Goal: Information Seeking & Learning: Learn about a topic

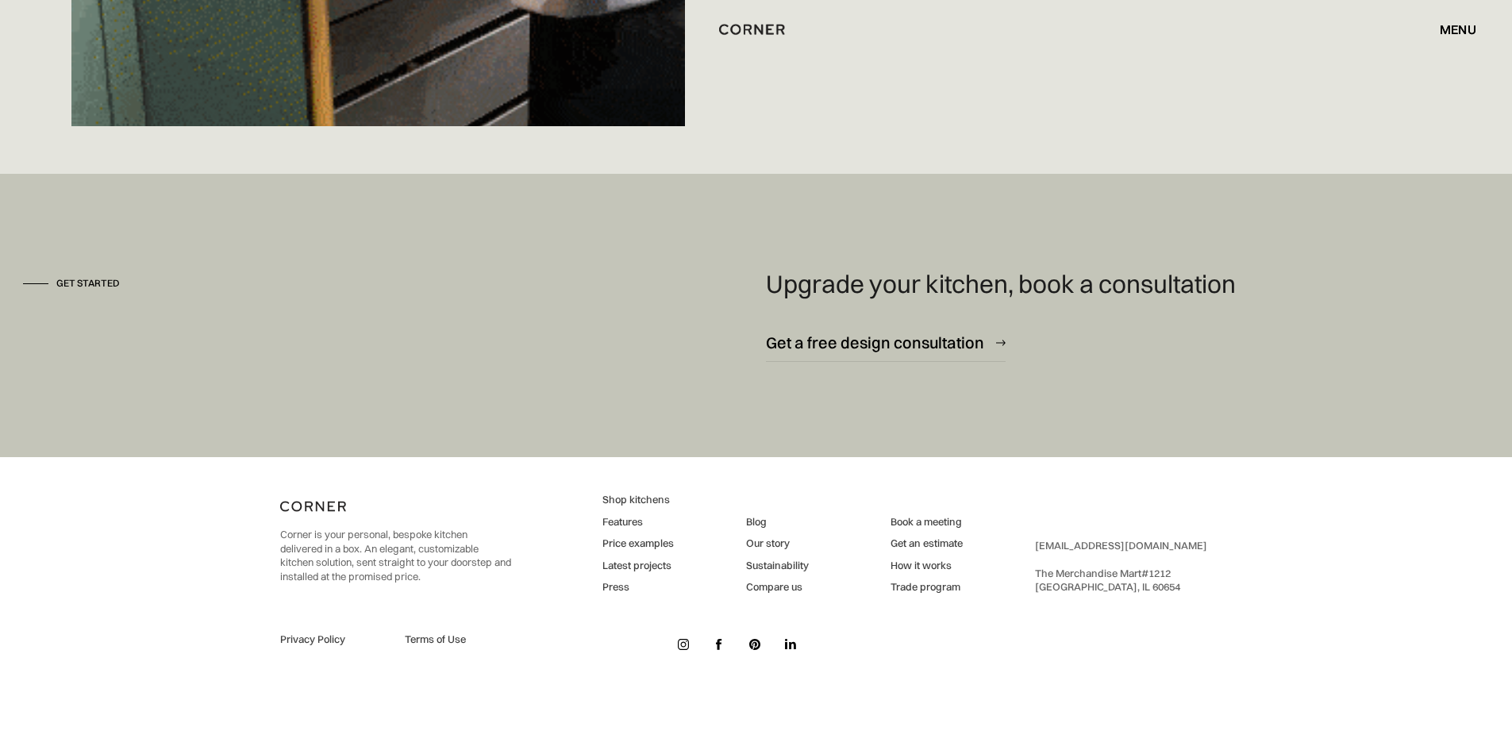
scroll to position [11690, 0]
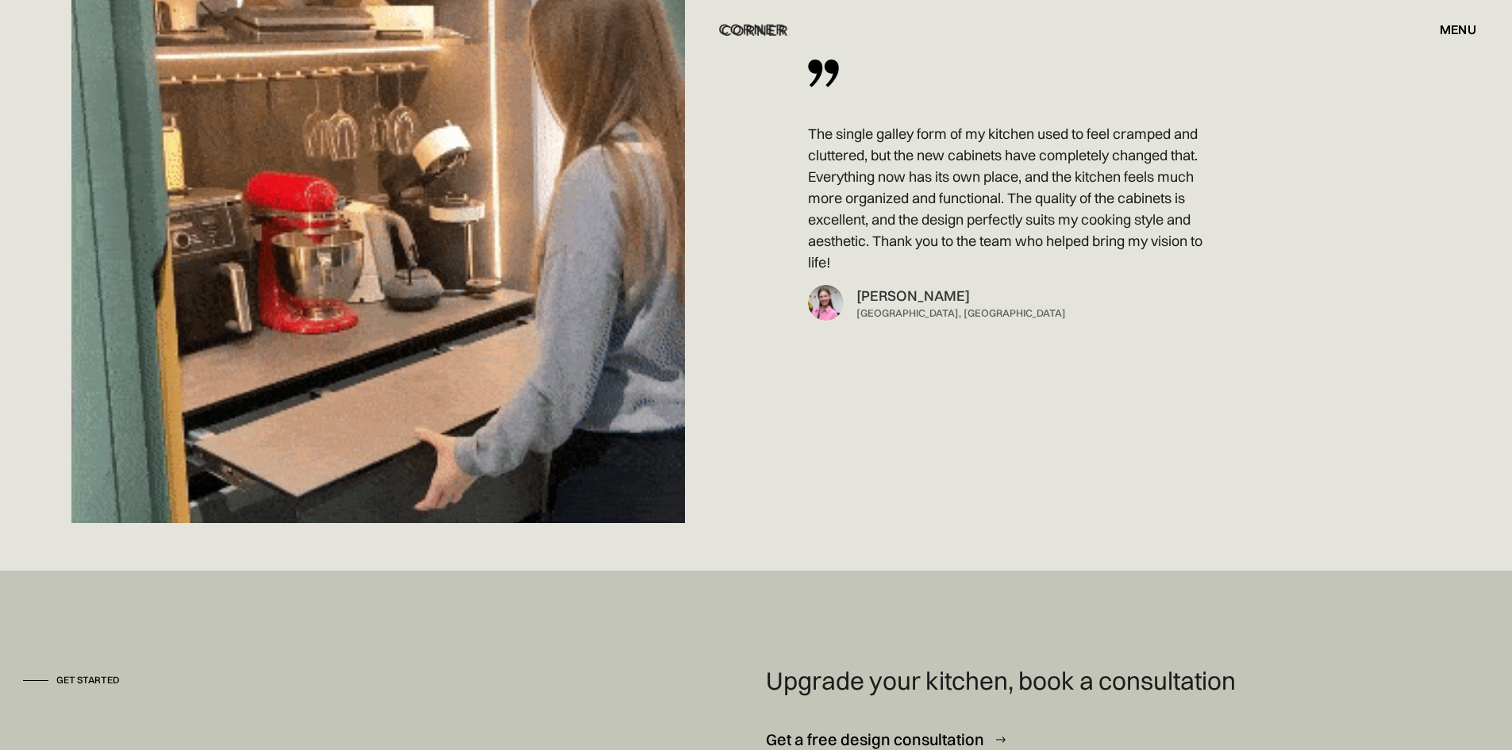
click at [759, 32] on img "home" at bounding box center [752, 29] width 65 height 21
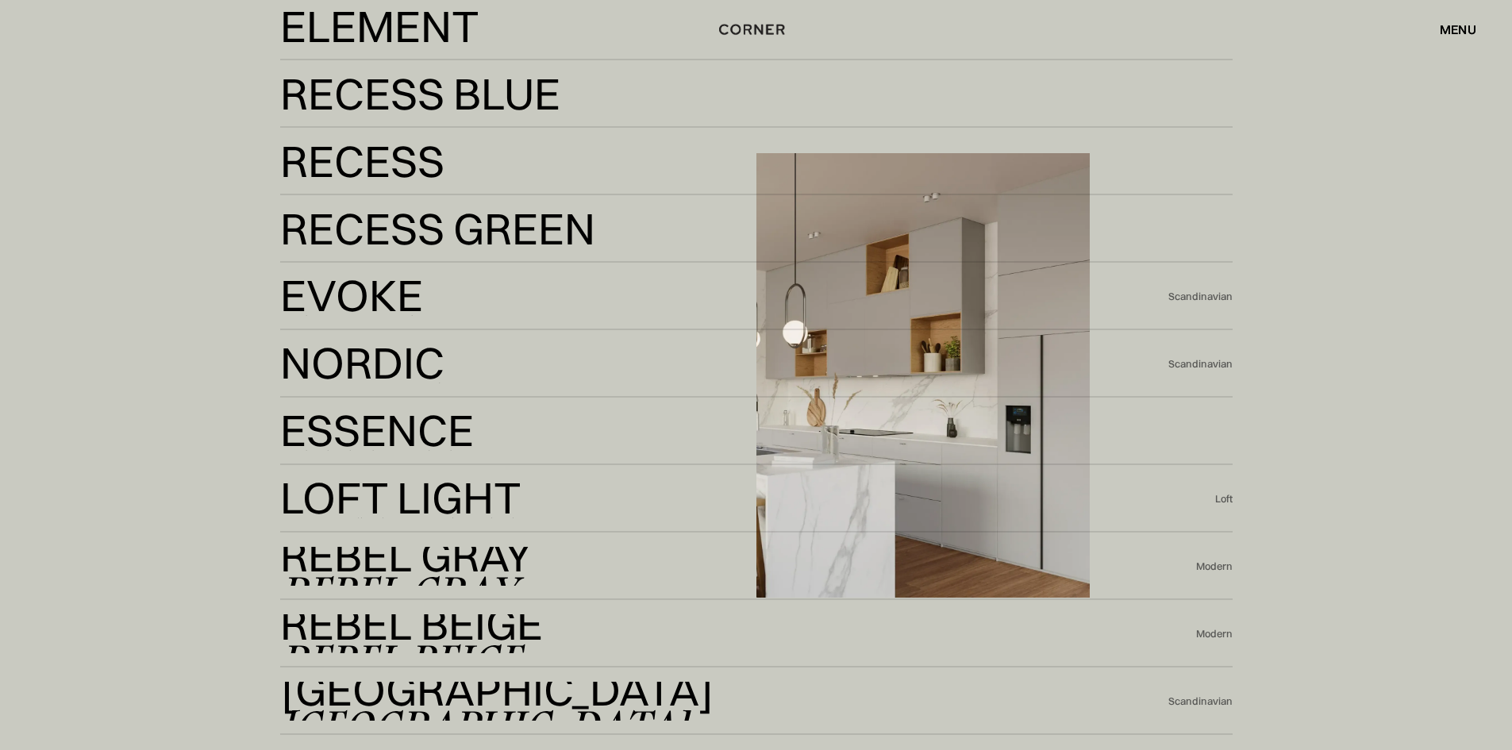
scroll to position [3571, 0]
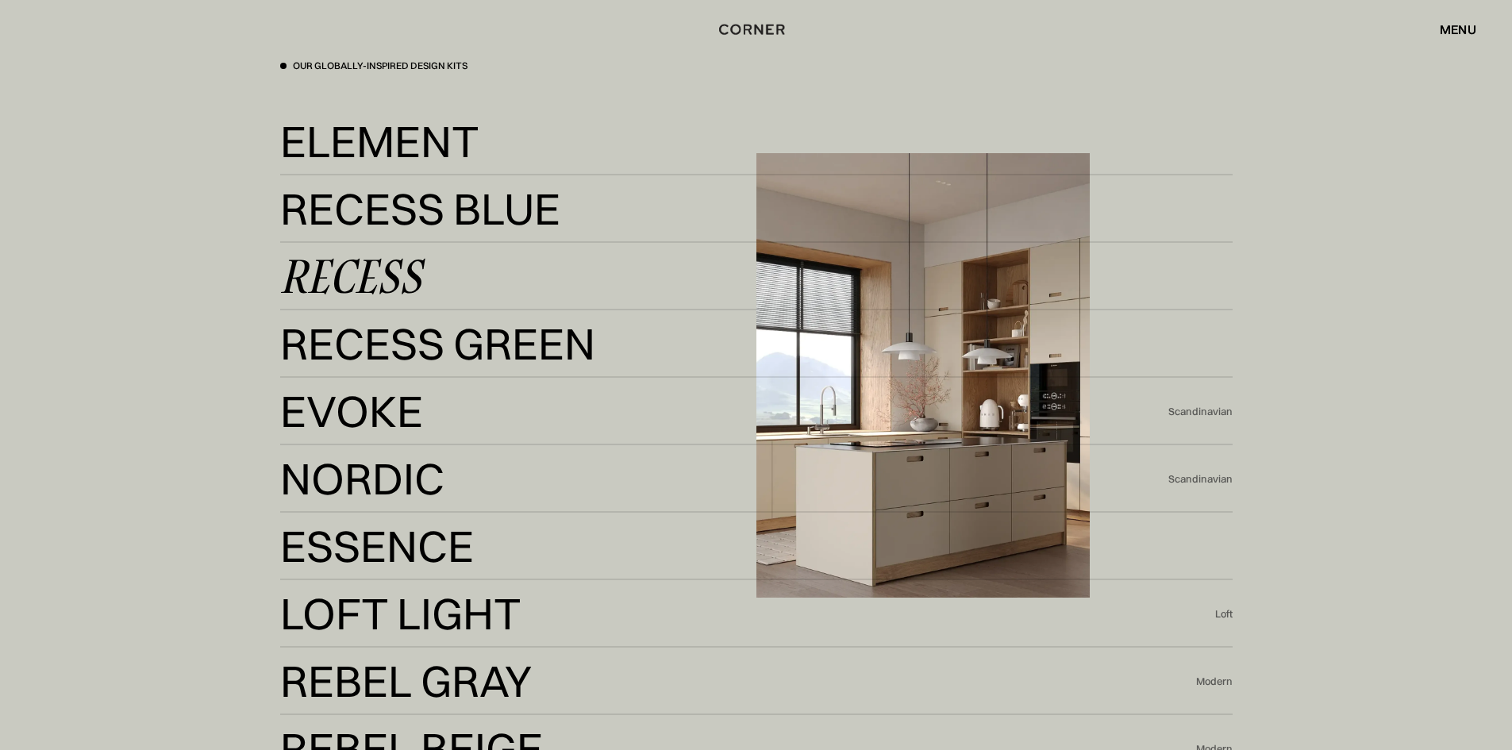
click at [390, 256] on div "Recess Recess" at bounding box center [756, 276] width 952 height 67
click at [393, 269] on div "Recess" at bounding box center [350, 276] width 141 height 38
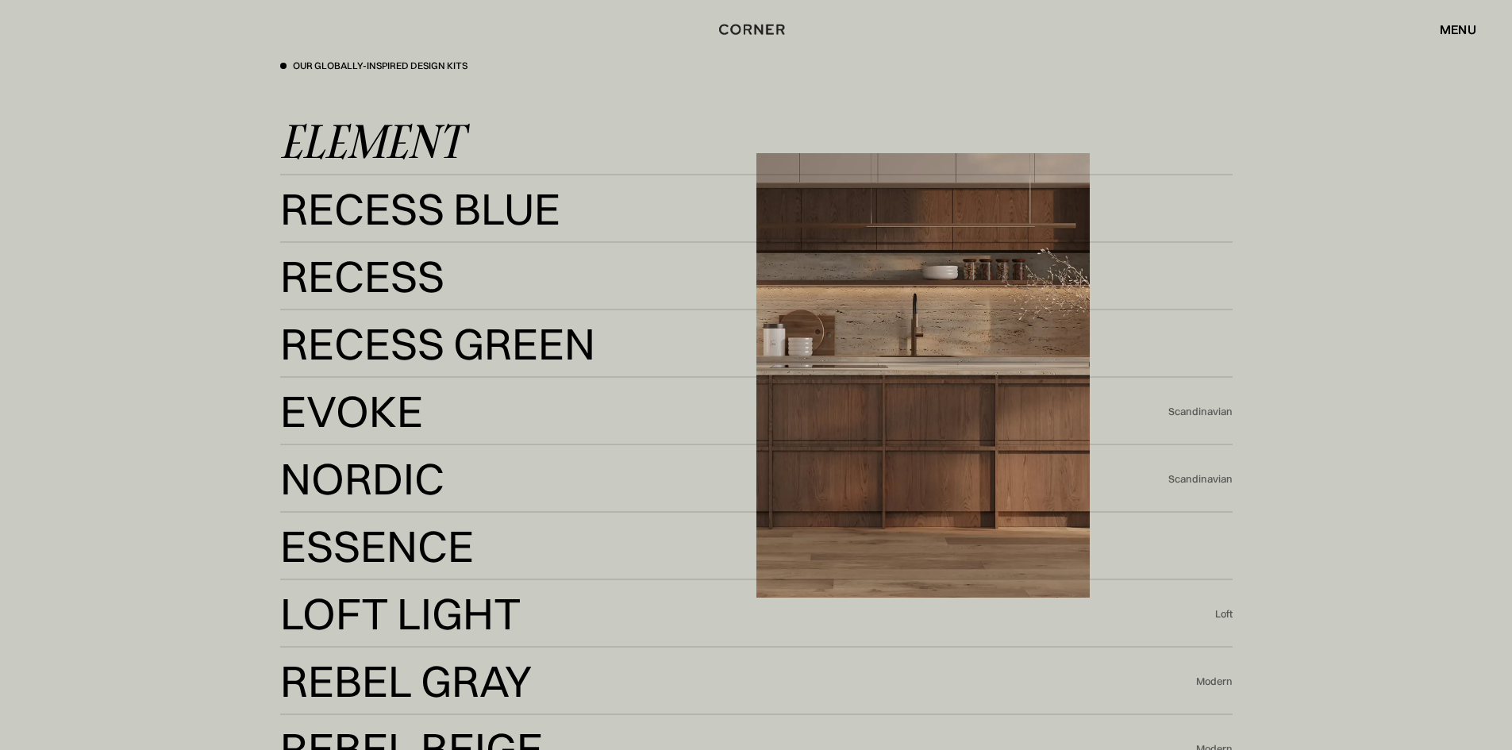
click at [376, 132] on div "Element" at bounding box center [371, 141] width 183 height 38
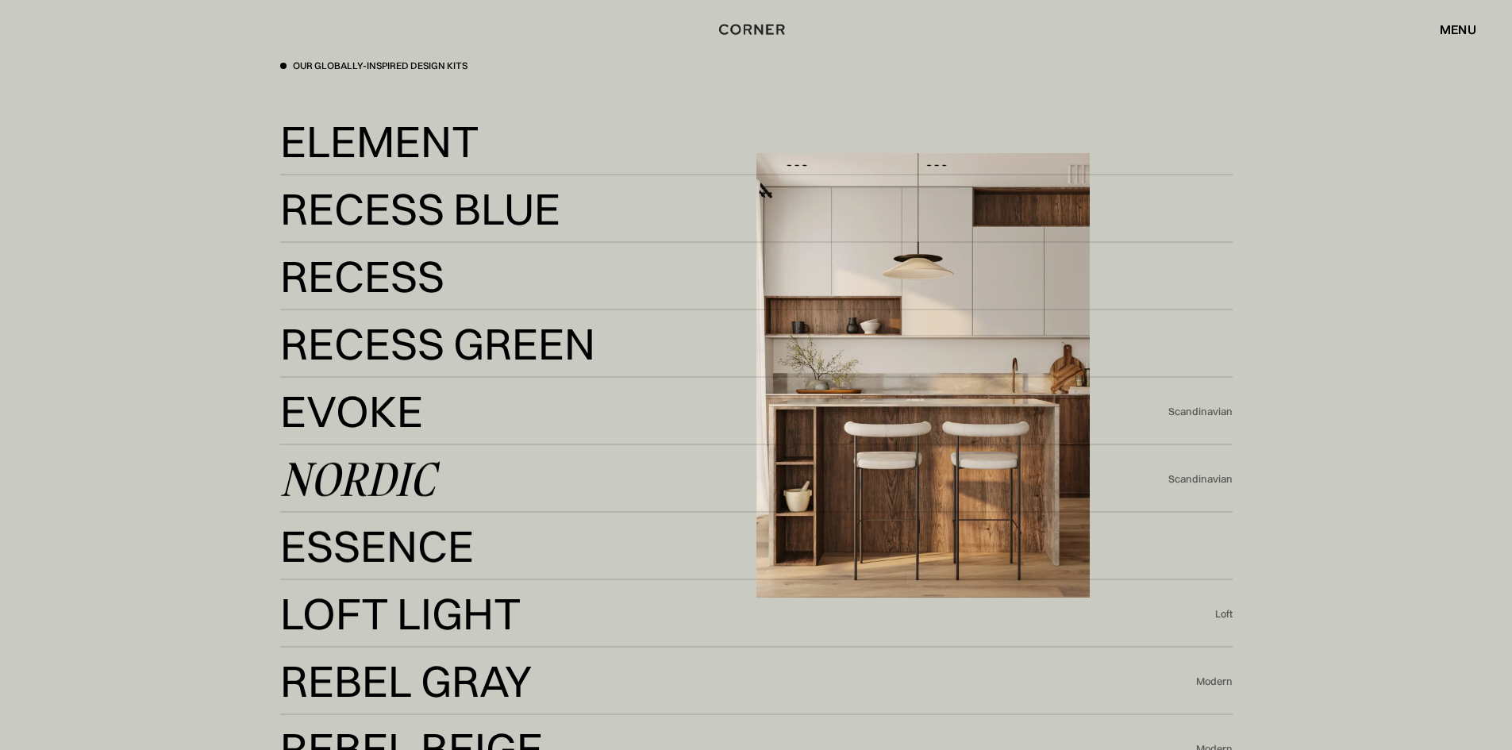
click at [383, 471] on div "Nordic" at bounding box center [357, 479] width 155 height 38
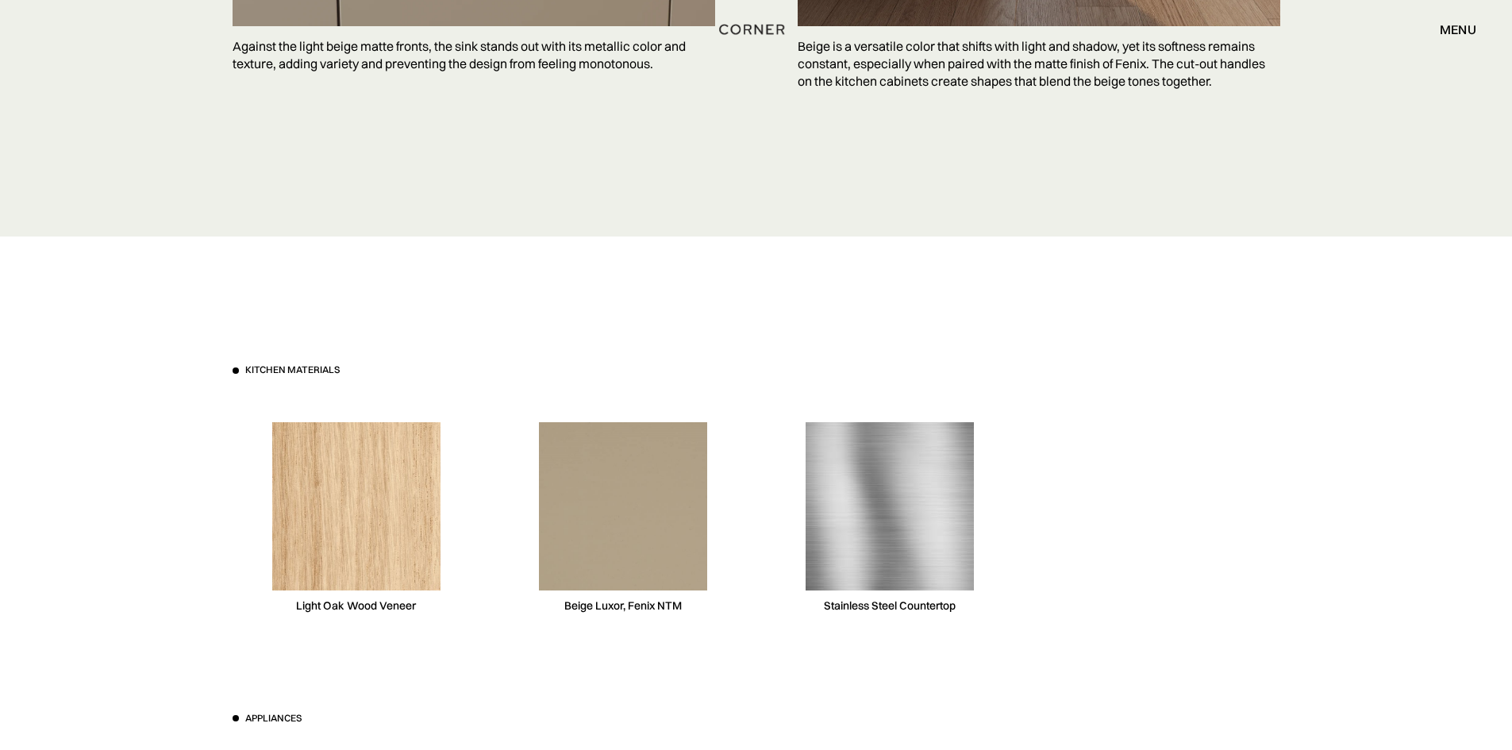
scroll to position [5158, 0]
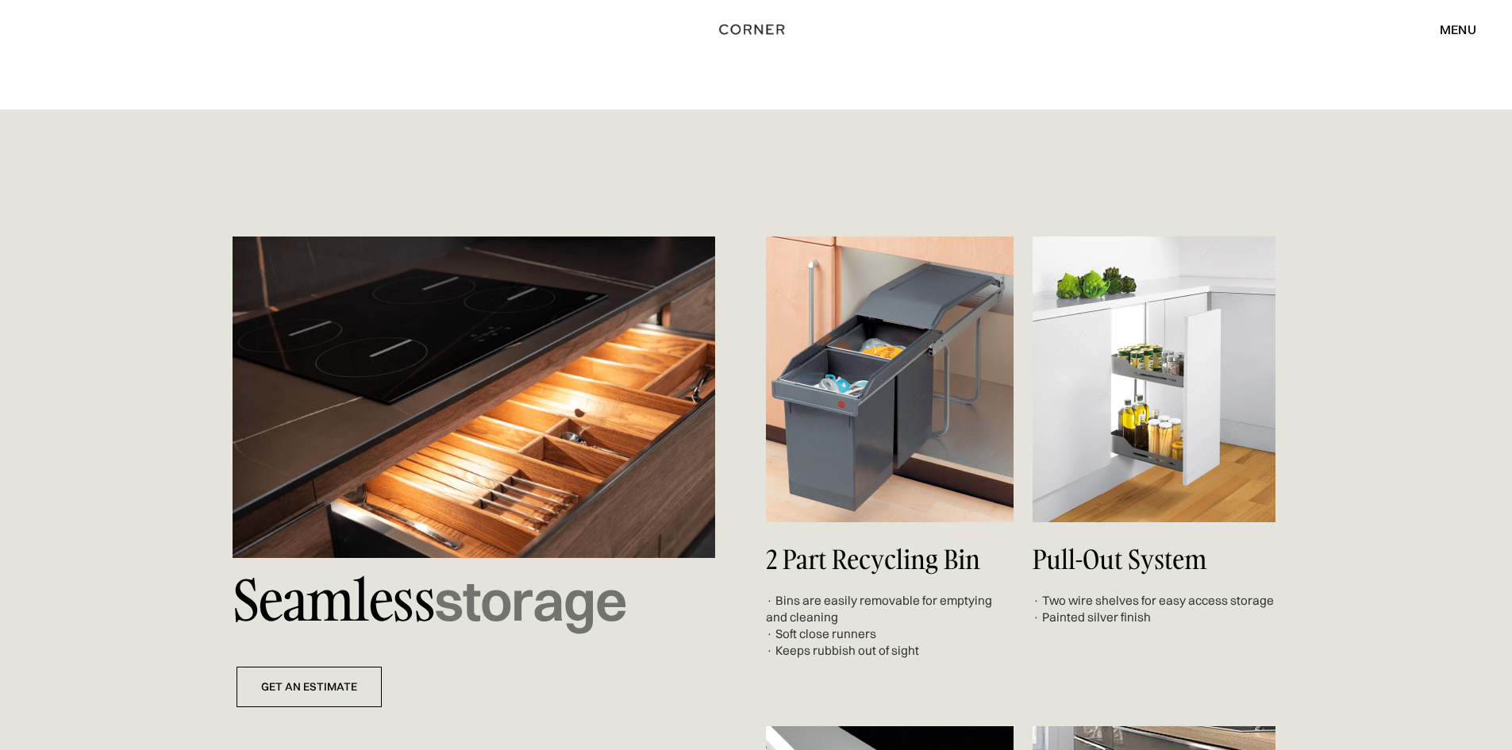
scroll to position [5237, 0]
